Goal: Book appointment/travel/reservation

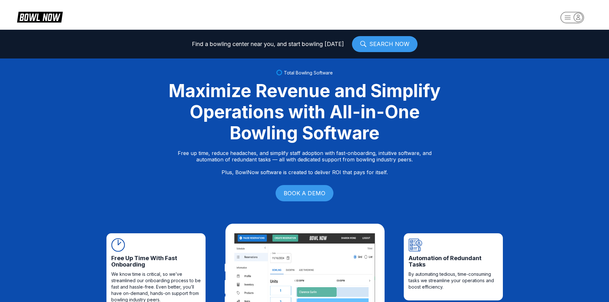
click at [581, 19] on icon "button" at bounding box center [577, 17] width 9 height 9
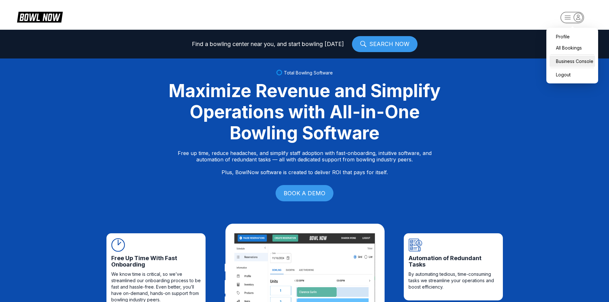
click at [568, 59] on div "Business Console" at bounding box center [571, 61] width 45 height 11
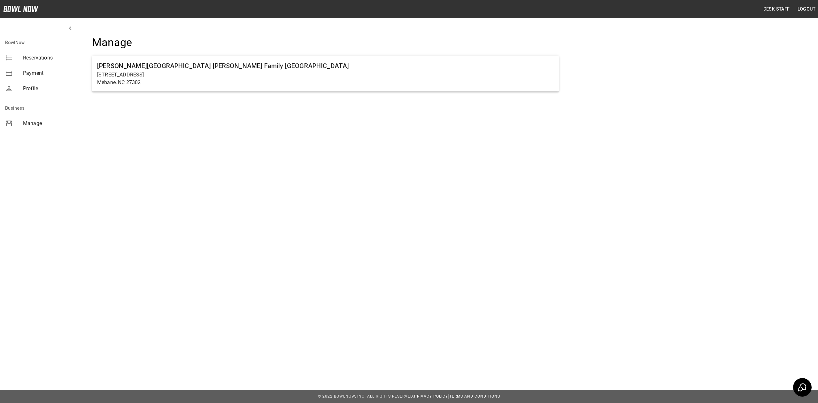
click at [33, 56] on span "Reservations" at bounding box center [47, 58] width 49 height 8
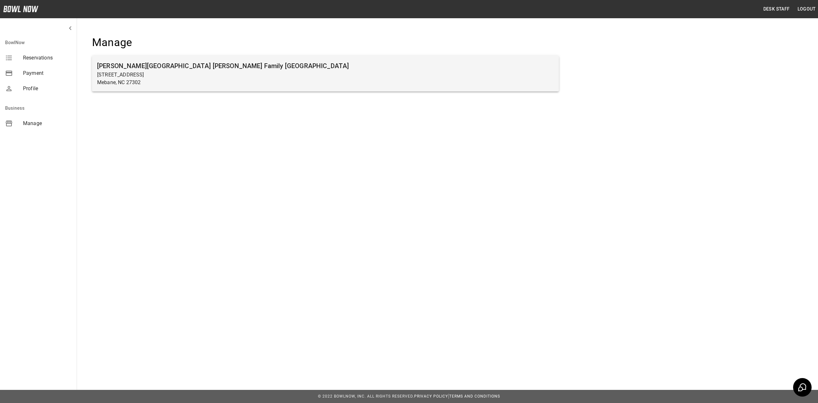
click at [188, 61] on h6 "[PERSON_NAME][GEOGRAPHIC_DATA] [PERSON_NAME] Family [GEOGRAPHIC_DATA]" at bounding box center [325, 66] width 456 height 10
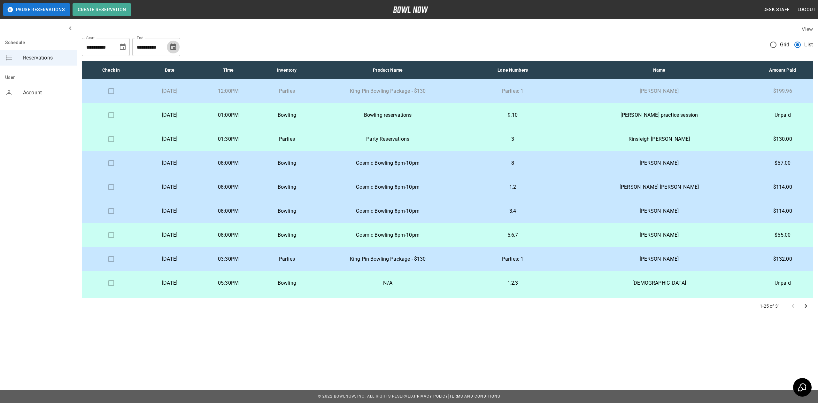
click at [174, 45] on icon "Choose date, selected date is Sep 23, 2025" at bounding box center [173, 46] width 6 height 6
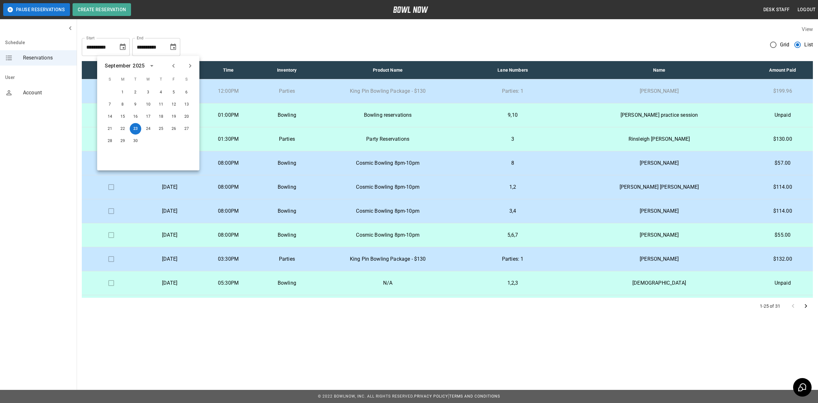
click at [172, 66] on icon "Previous month" at bounding box center [174, 66] width 8 height 8
click at [190, 123] on div "23" at bounding box center [186, 129] width 13 height 12
click at [187, 128] on button "23" at bounding box center [187, 129] width 12 height 12
type input "**********"
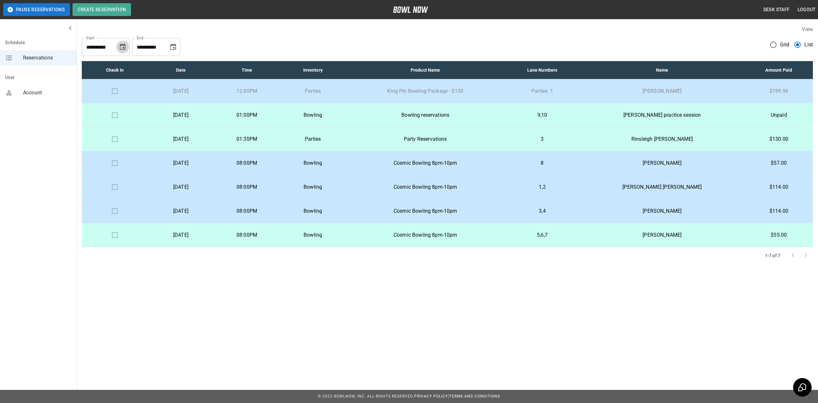
click at [123, 46] on icon "Choose date, selected date is Aug 23, 2025" at bounding box center [123, 47] width 8 height 8
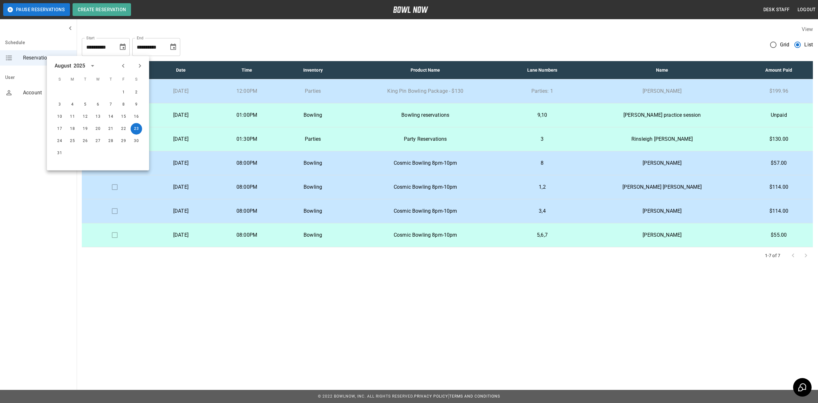
click at [141, 63] on icon "Next month" at bounding box center [140, 66] width 8 height 8
click at [126, 66] on icon "Previous month" at bounding box center [123, 66] width 8 height 8
click at [61, 140] on button "24" at bounding box center [60, 141] width 12 height 12
type input "**********"
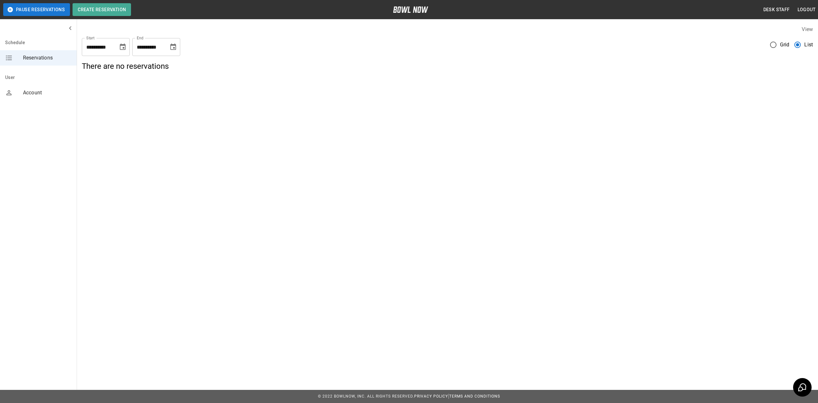
click at [176, 50] on icon "Choose date, selected date is Aug 23, 2025" at bounding box center [173, 47] width 8 height 8
click at [108, 139] on button "24" at bounding box center [110, 141] width 12 height 12
type input "**********"
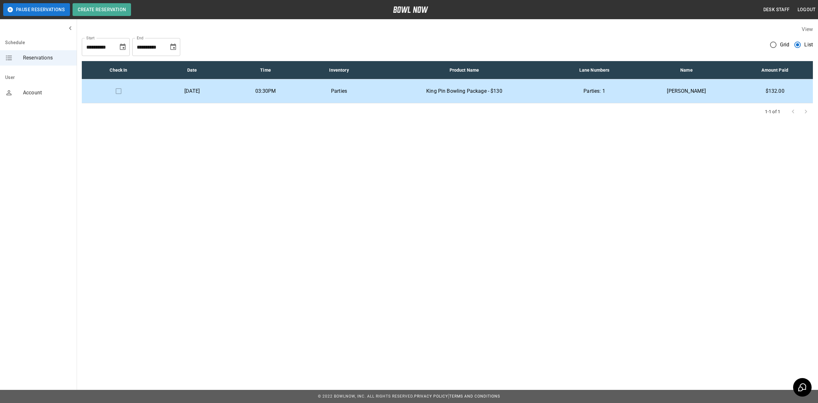
click at [119, 50] on icon "Choose date, selected date is Aug 24, 2025" at bounding box center [123, 47] width 8 height 8
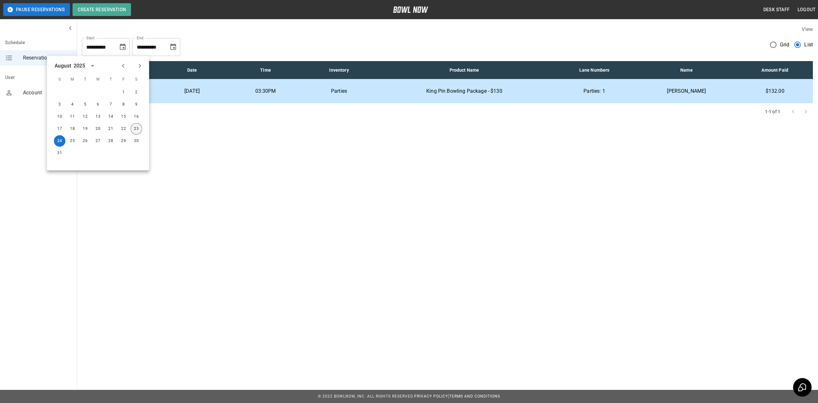
click at [135, 127] on button "23" at bounding box center [137, 129] width 12 height 12
type input "**********"
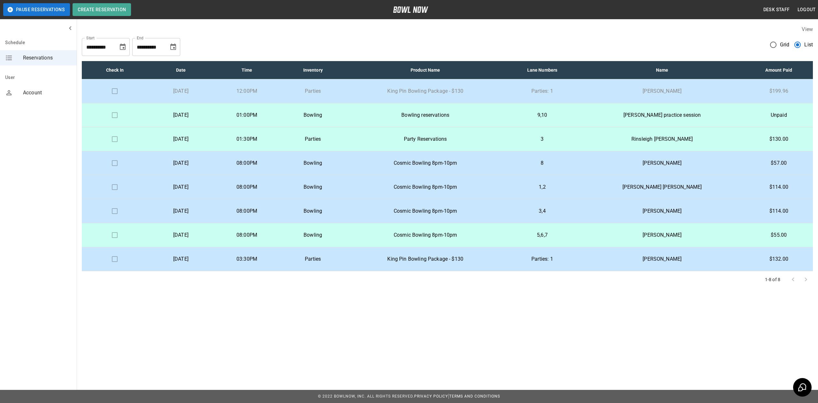
click at [209, 91] on p "[DATE]" at bounding box center [181, 91] width 56 height 8
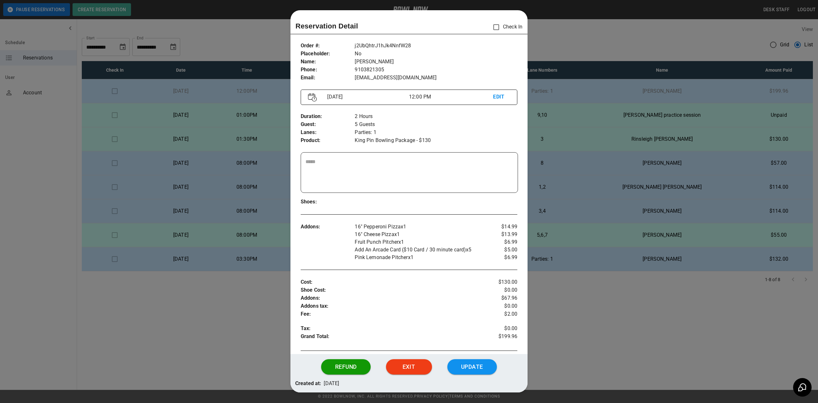
click at [591, 162] on div at bounding box center [409, 201] width 818 height 403
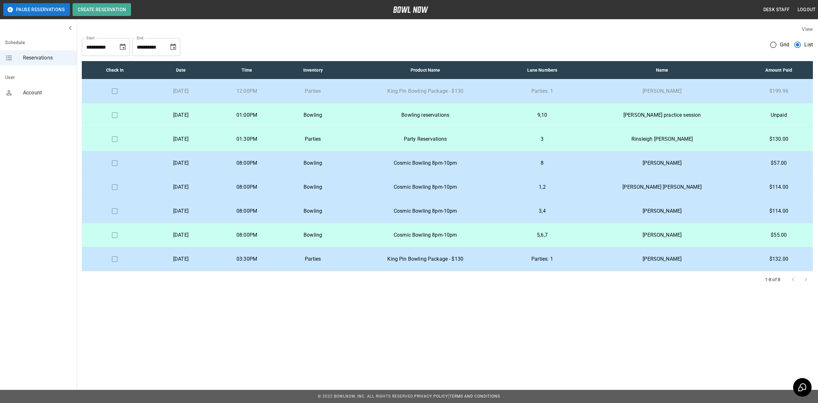
click at [341, 95] on p "Parties" at bounding box center [313, 91] width 56 height 8
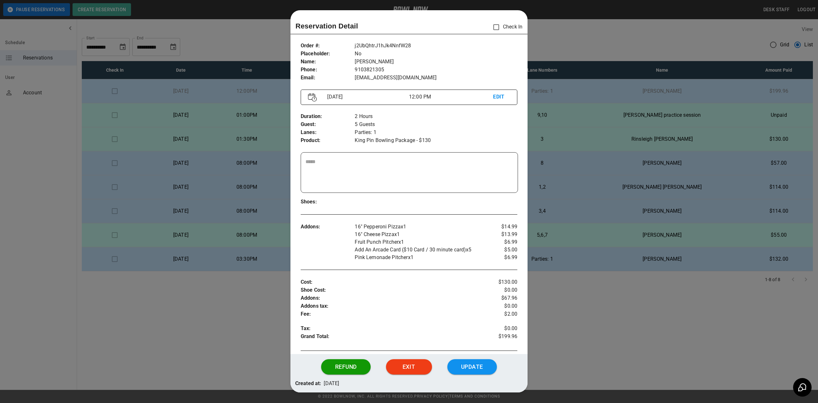
click at [661, 335] on div at bounding box center [409, 201] width 818 height 403
